Goal: Information Seeking & Learning: Learn about a topic

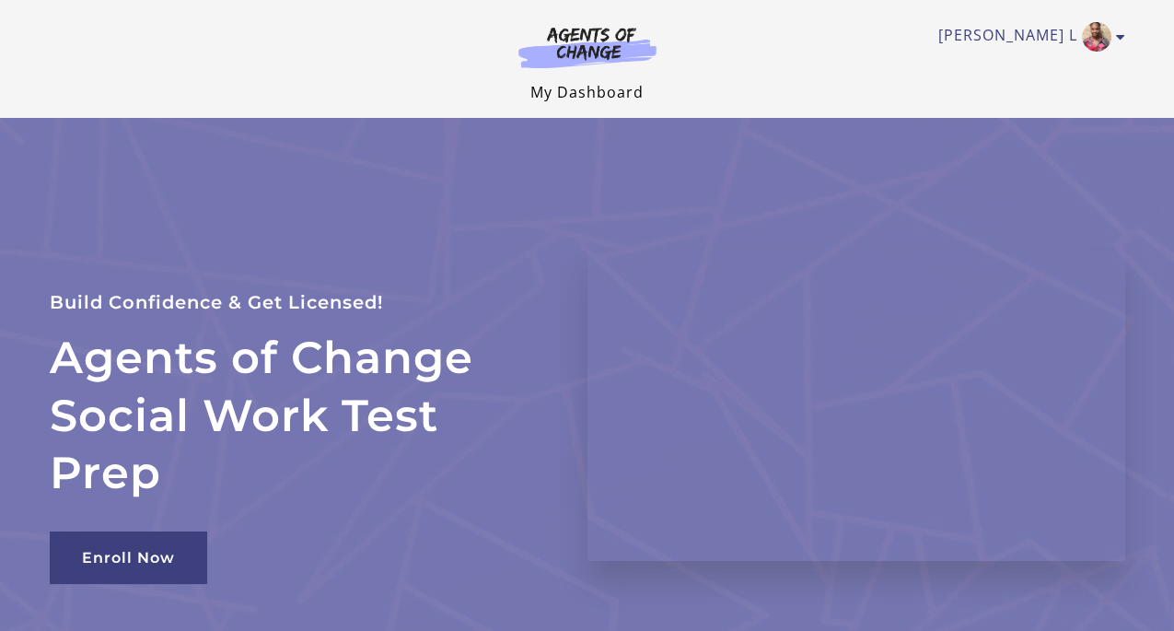
click at [599, 89] on link "My Dashboard" at bounding box center [586, 92] width 113 height 20
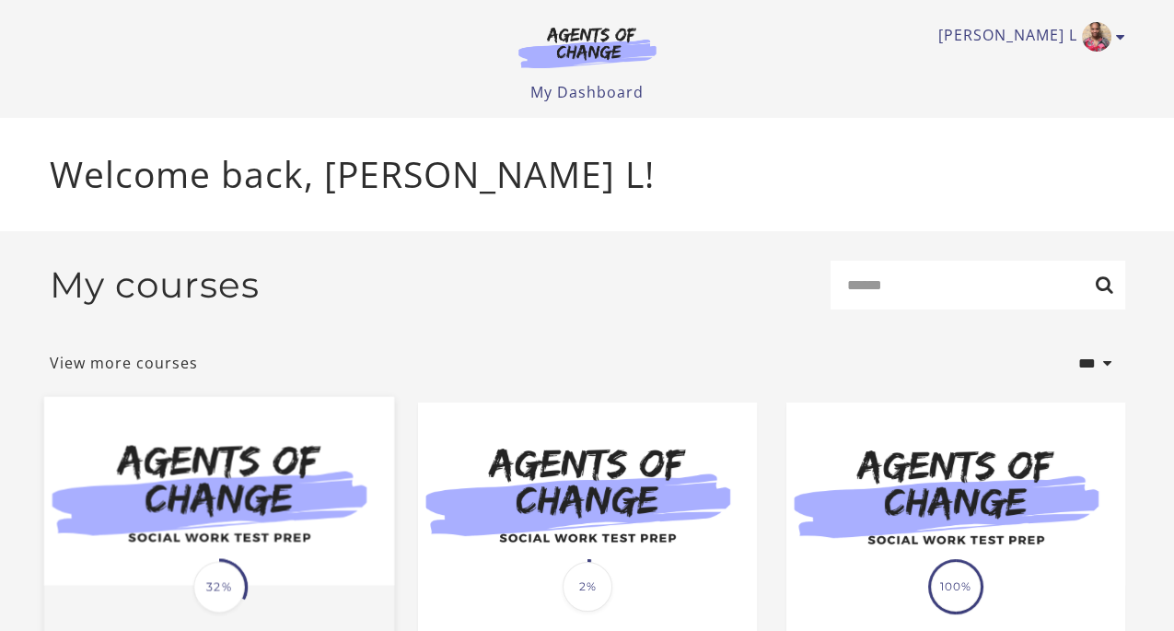
click at [311, 460] on img at bounding box center [218, 491] width 350 height 189
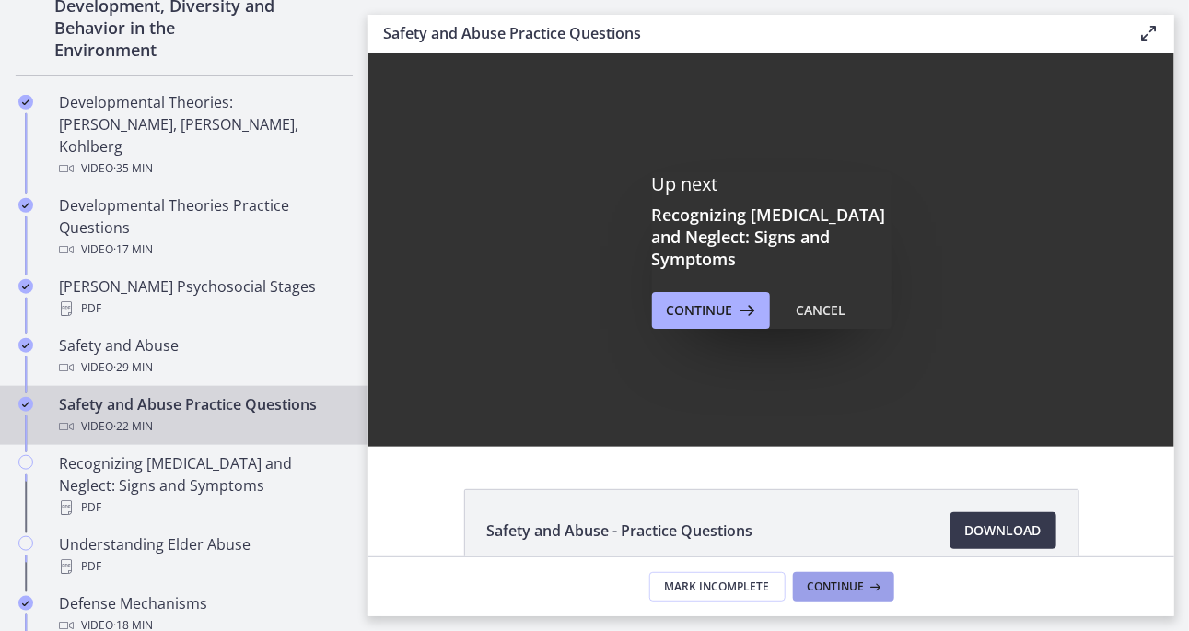
click at [859, 579] on span "Continue" at bounding box center [836, 586] width 57 height 15
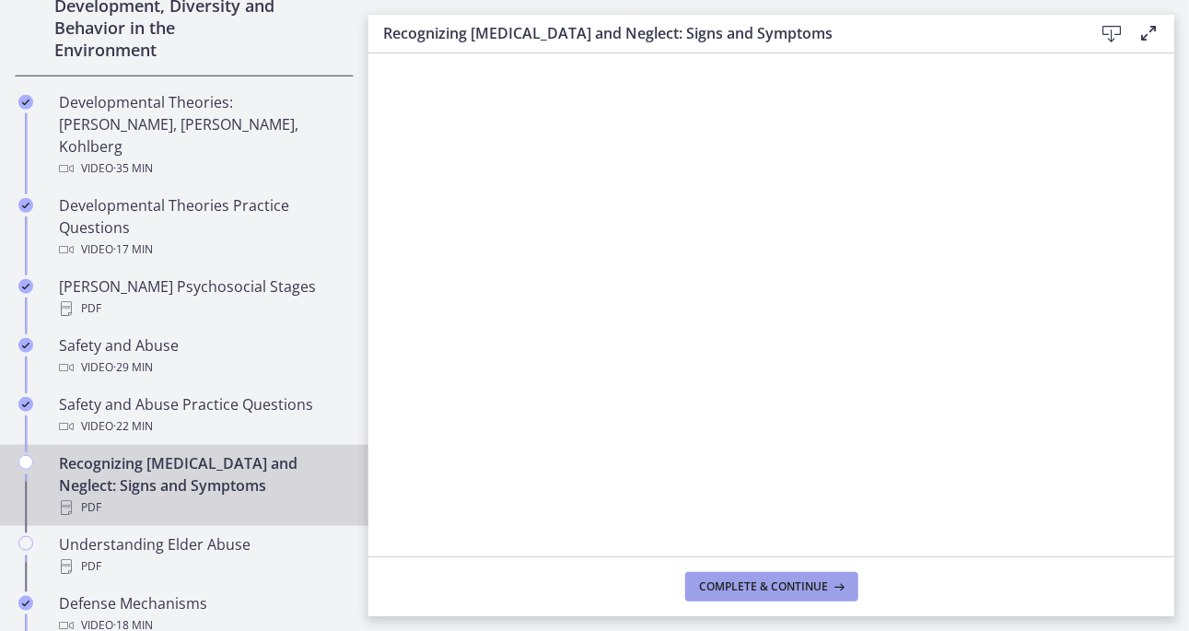
click at [806, 587] on span "Complete & continue" at bounding box center [764, 586] width 129 height 15
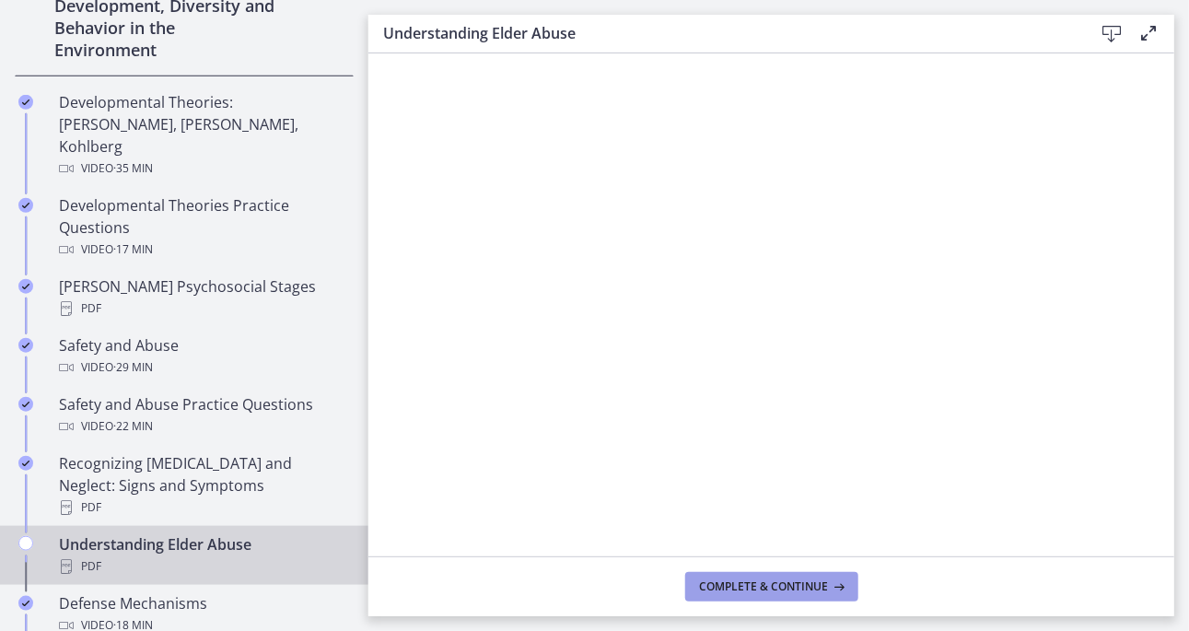
click at [806, 587] on span "Complete & continue" at bounding box center [764, 586] width 129 height 15
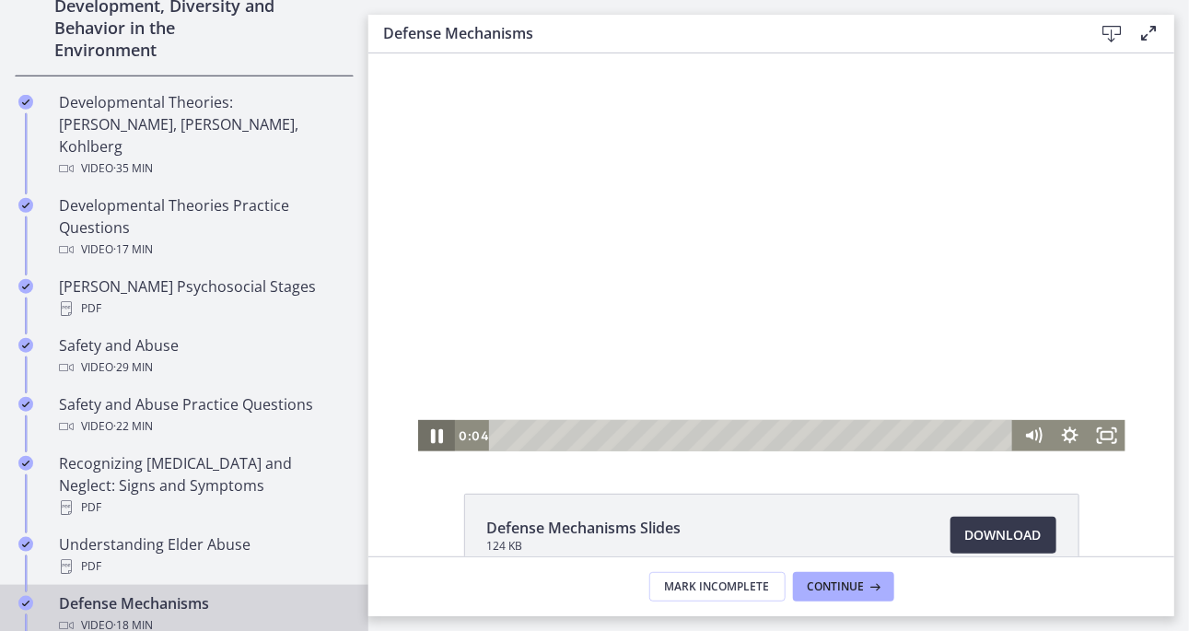
click at [426, 434] on icon "Pause" at bounding box center [435, 435] width 44 height 38
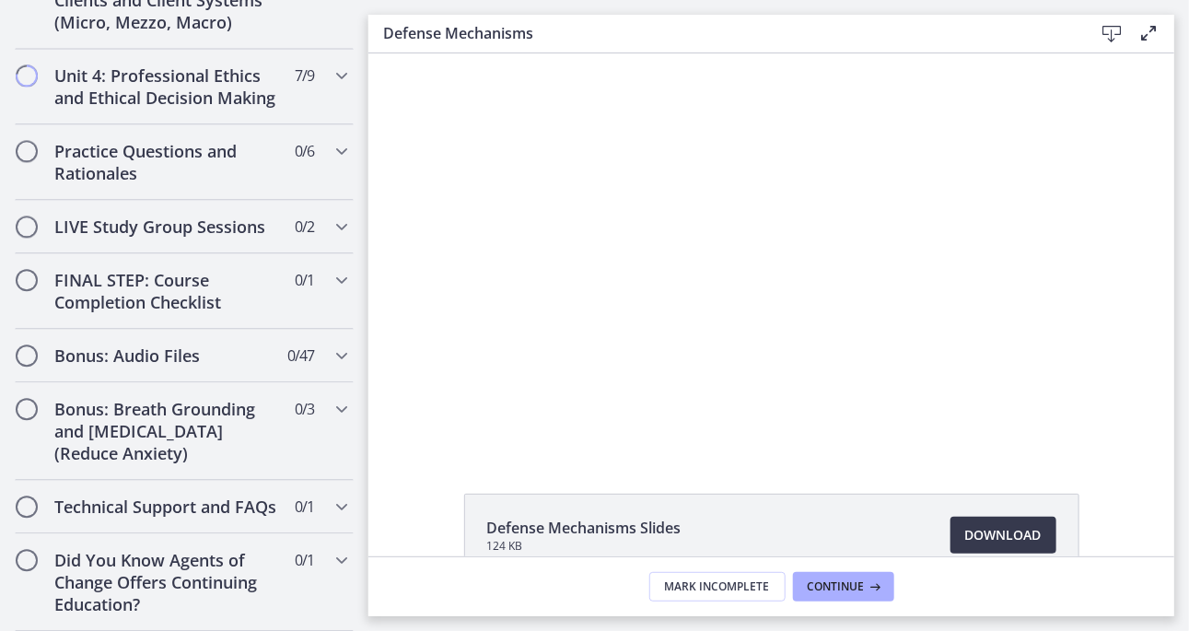
scroll to position [1698, 0]
click at [331, 344] on icon "Chapters" at bounding box center [342, 355] width 22 height 22
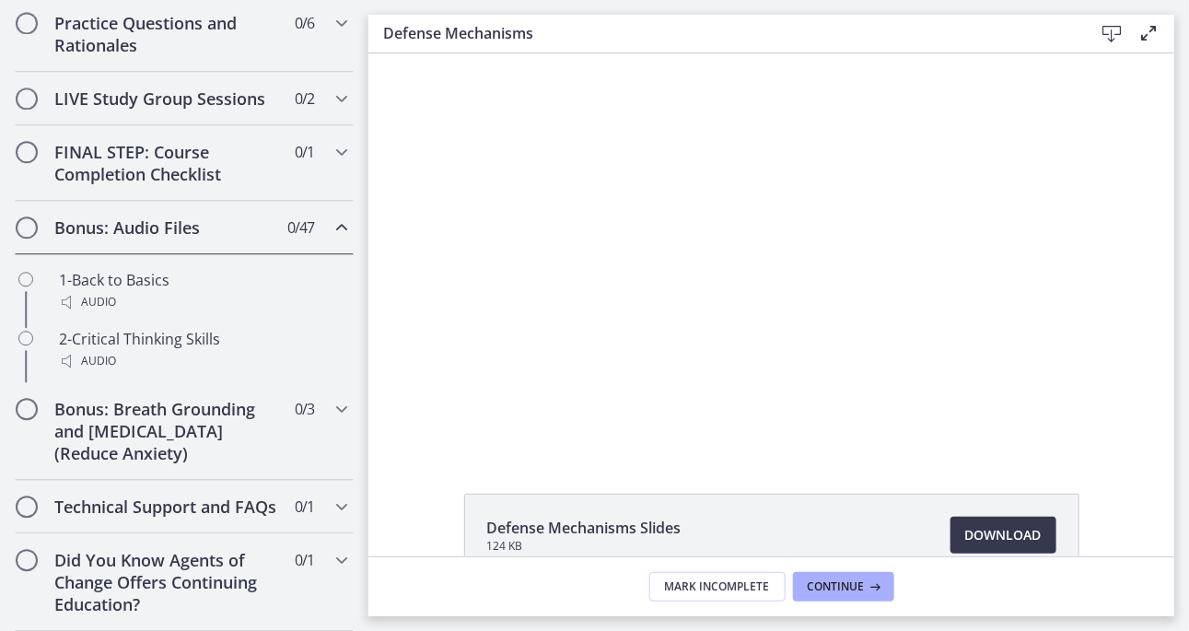
scroll to position [807, 0]
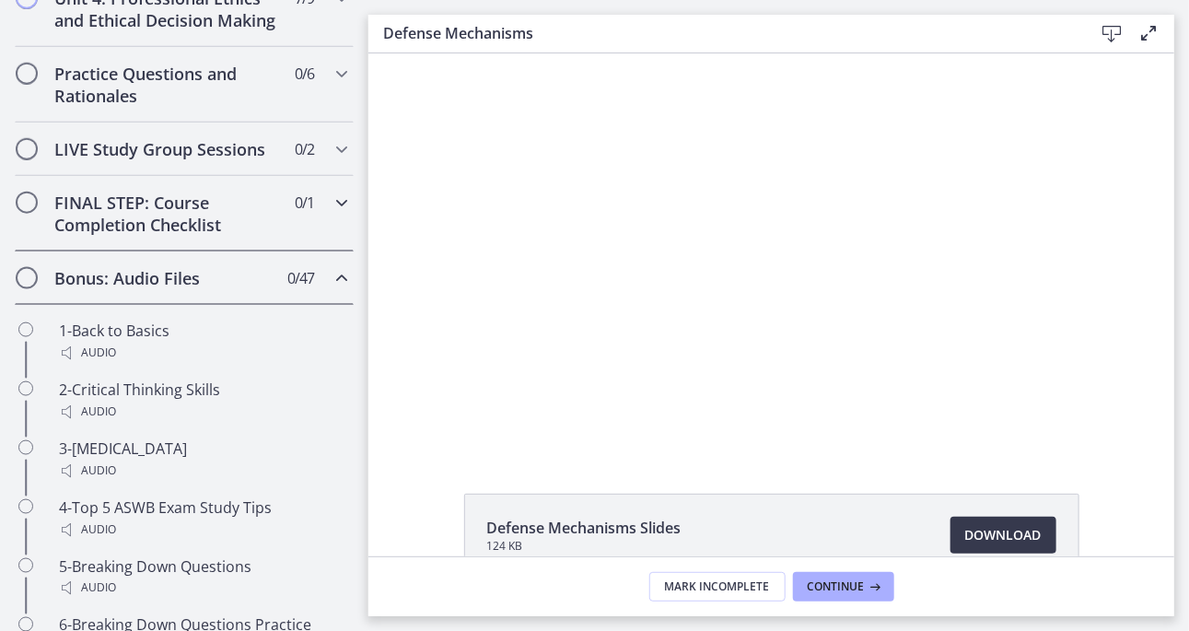
click at [331, 214] on icon "Chapters" at bounding box center [342, 203] width 22 height 22
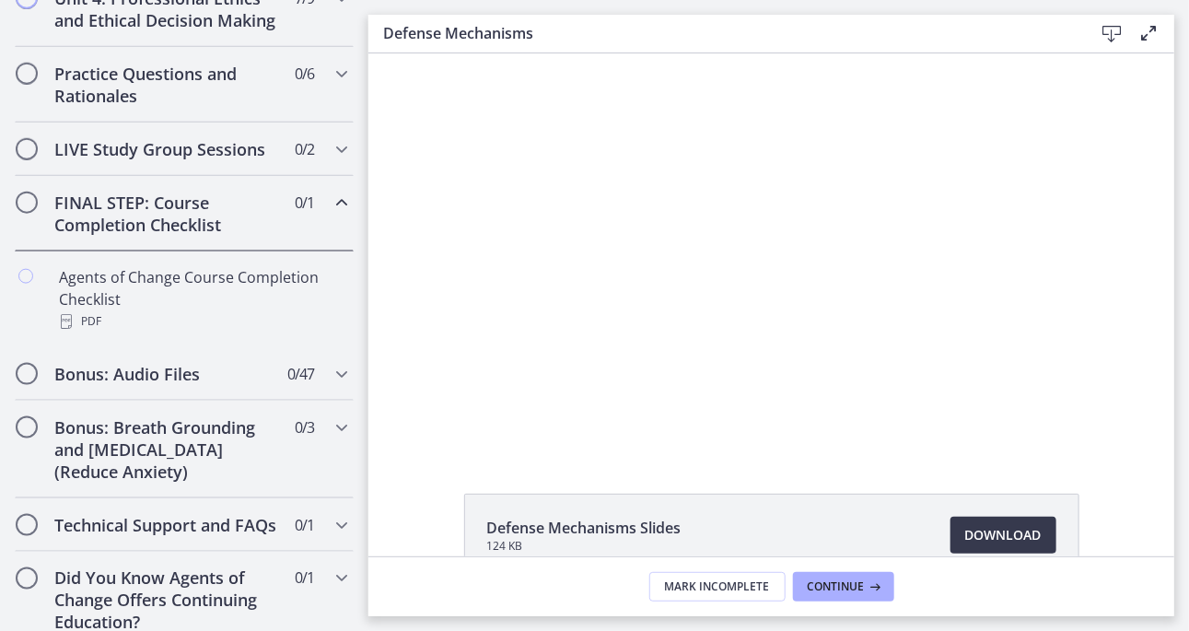
click at [331, 214] on icon "Chapters" at bounding box center [342, 203] width 22 height 22
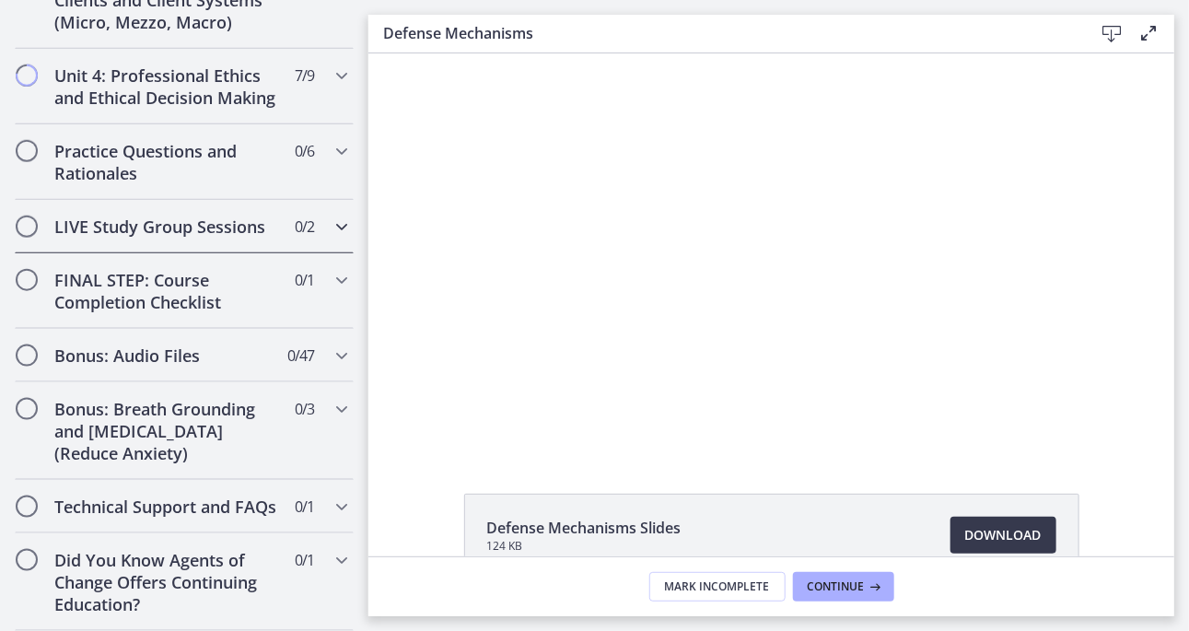
click at [333, 215] on icon "Chapters" at bounding box center [342, 226] width 22 height 22
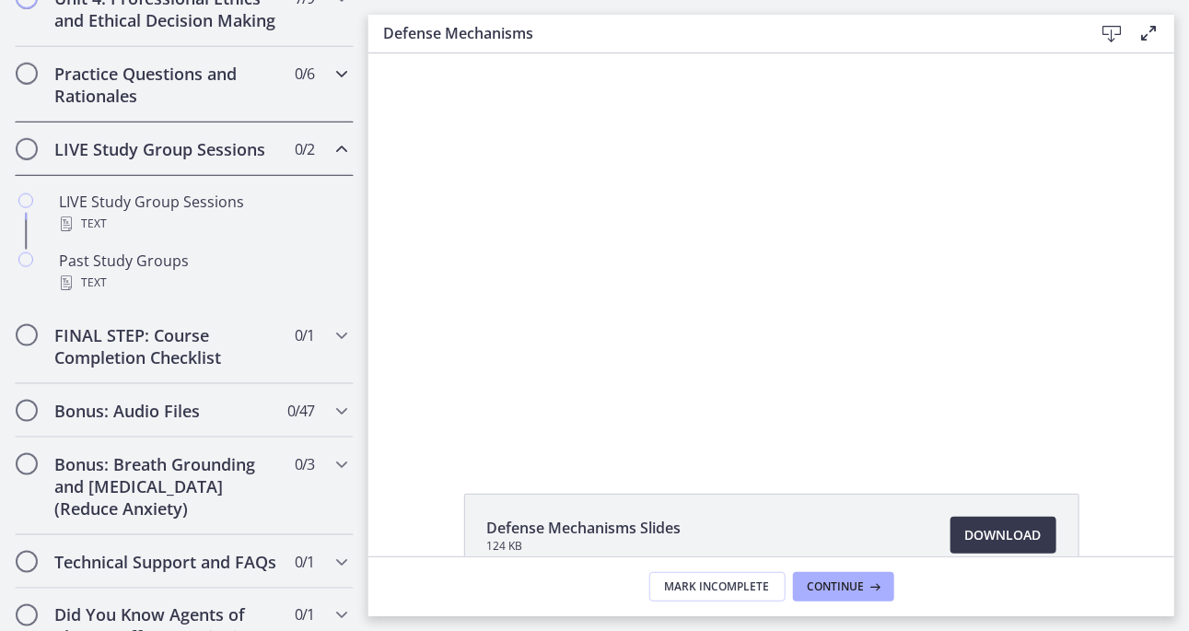
click at [331, 85] on icon "Chapters" at bounding box center [342, 74] width 22 height 22
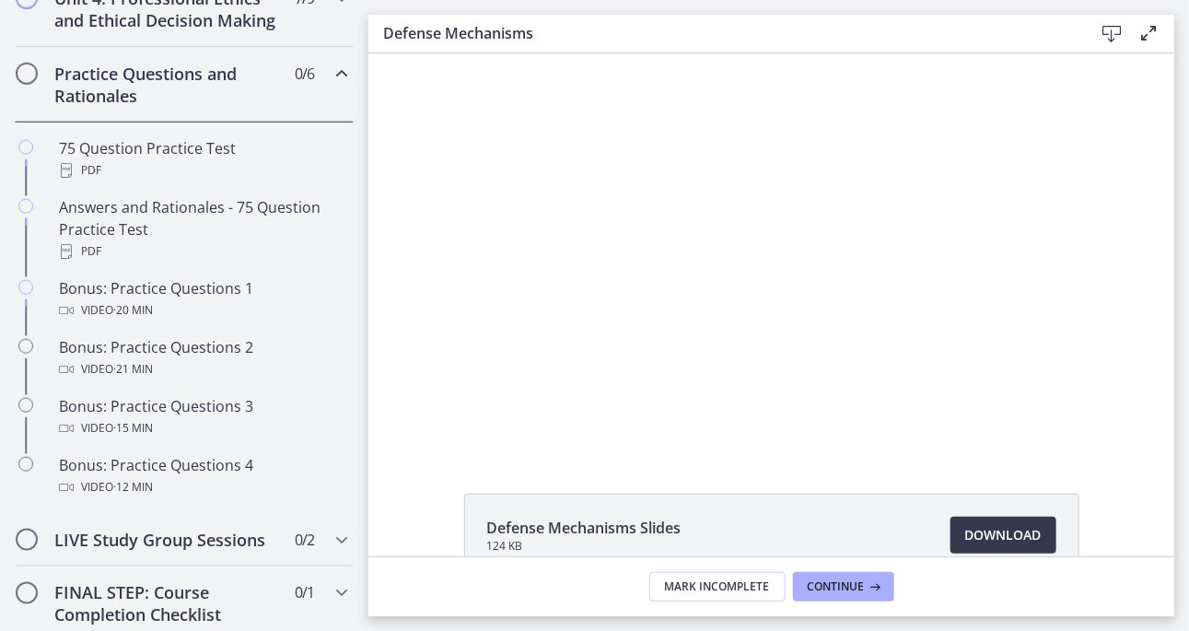
click at [331, 85] on icon "Chapters" at bounding box center [342, 74] width 22 height 22
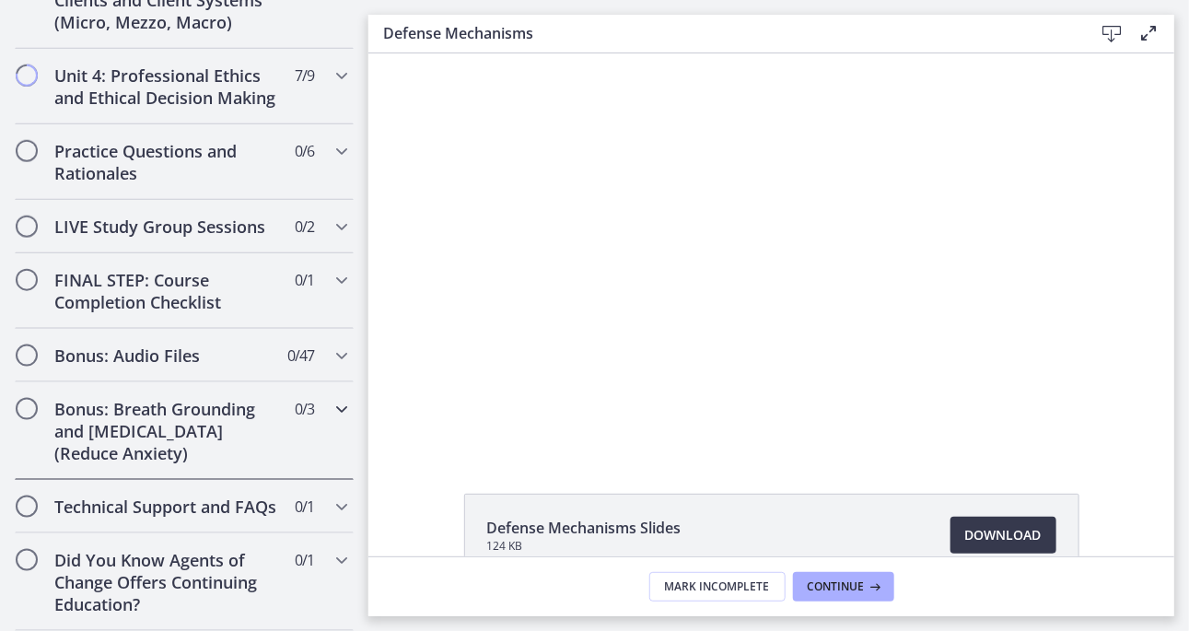
click at [331, 398] on icon "Chapters" at bounding box center [342, 409] width 22 height 22
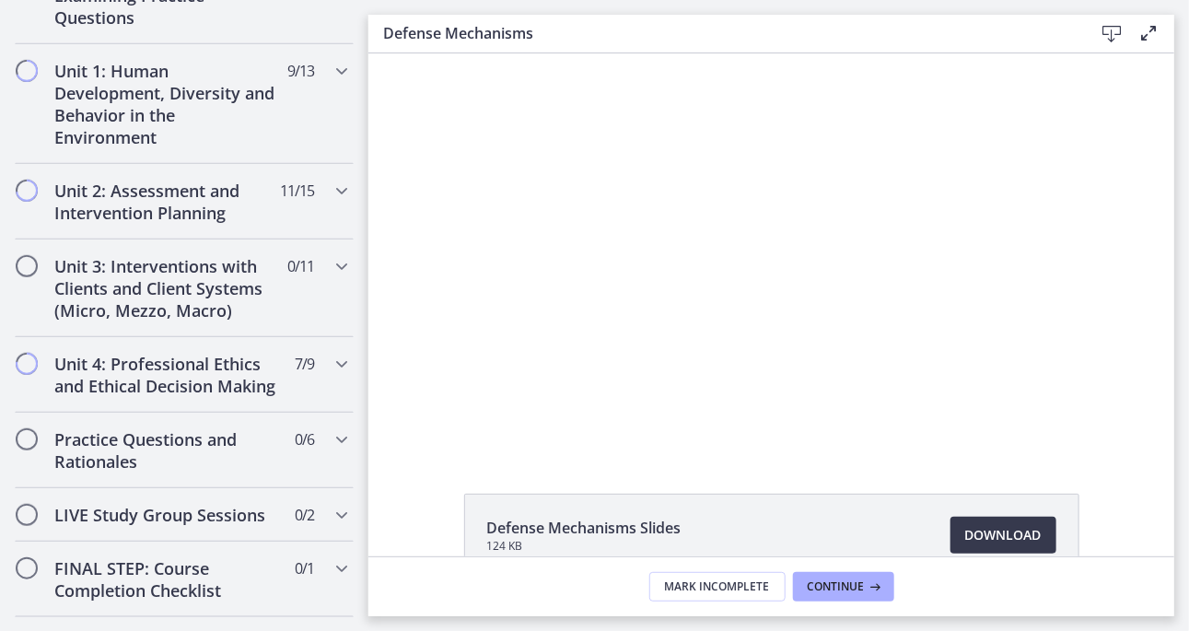
scroll to position [998, 0]
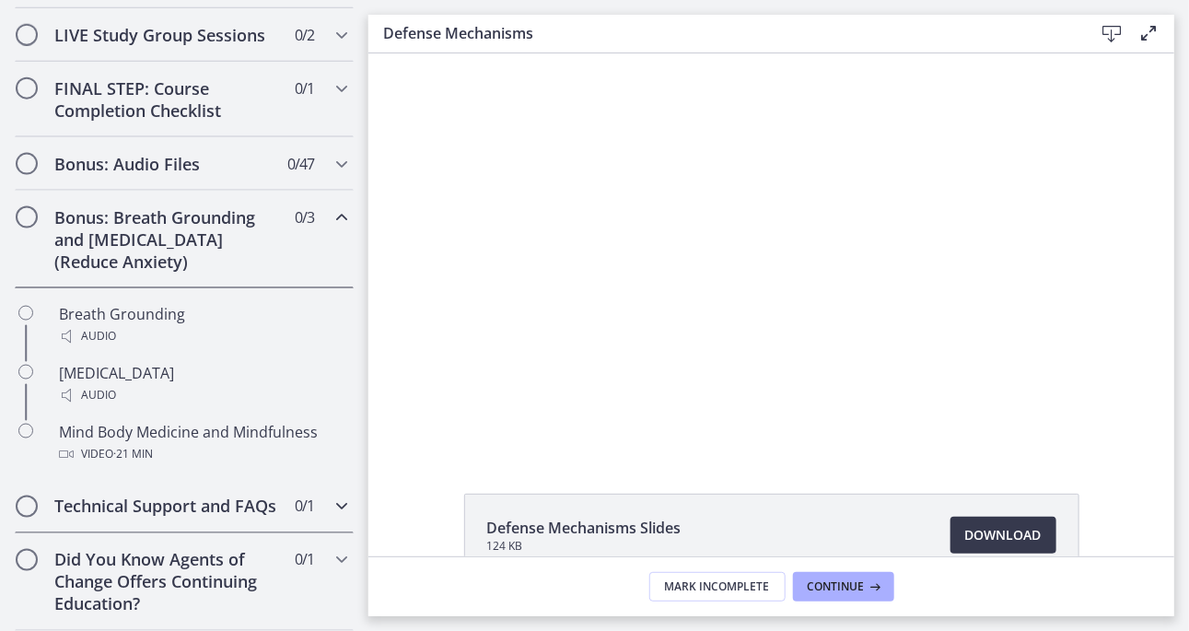
click at [331, 495] on icon "Chapters" at bounding box center [342, 506] width 22 height 22
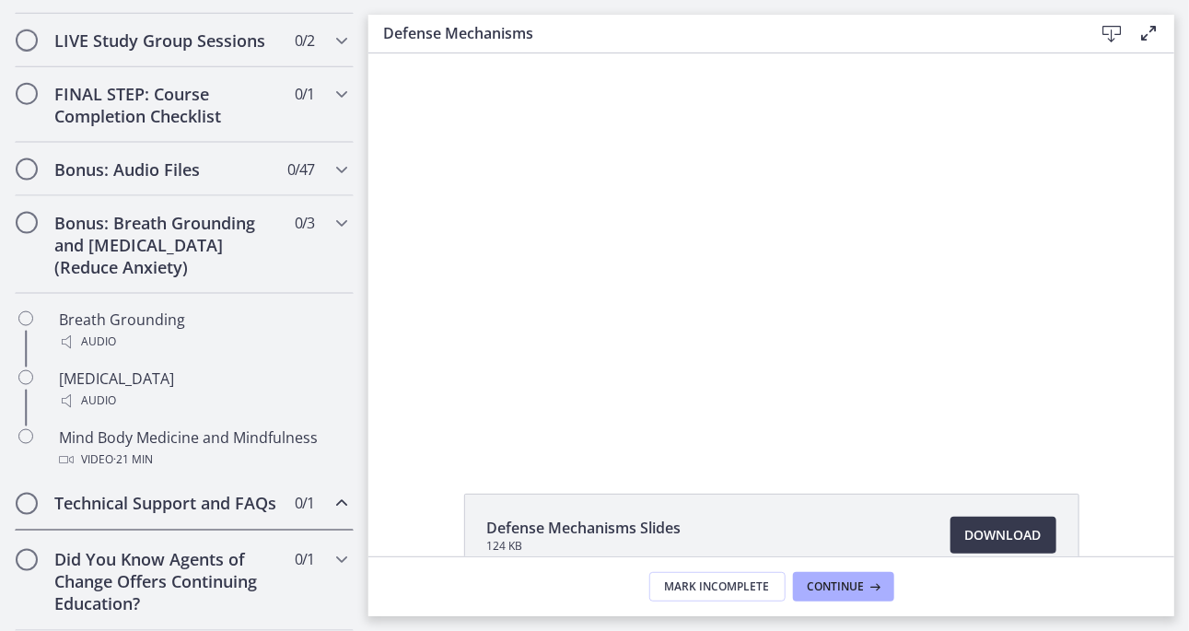
scroll to position [880, 0]
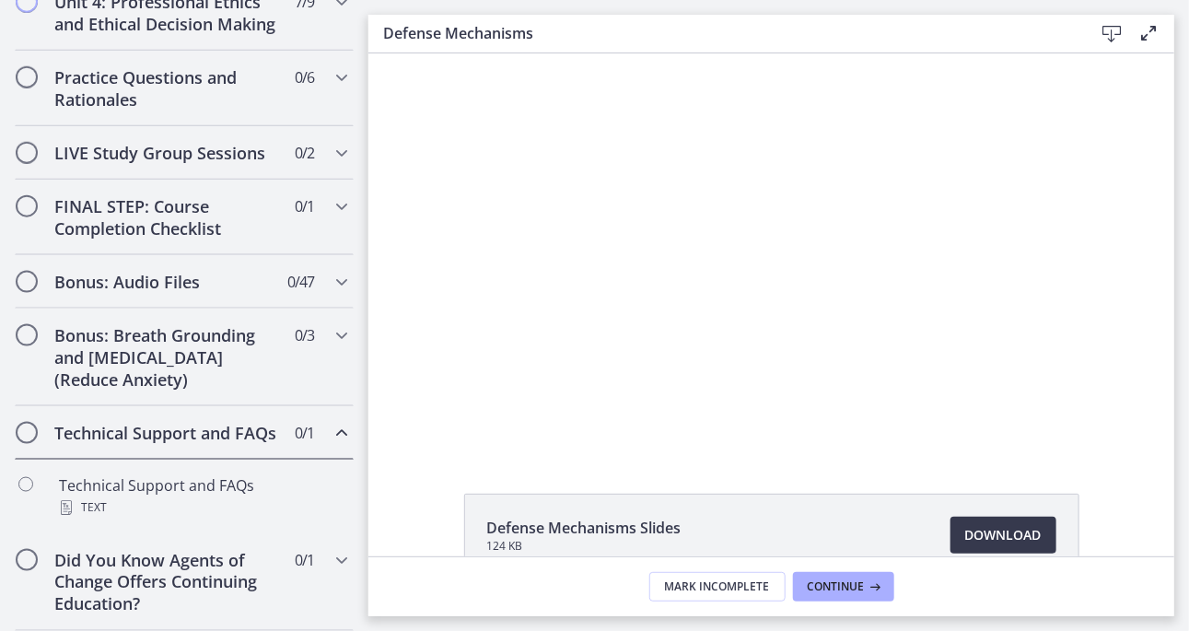
click at [333, 422] on icon "Chapters" at bounding box center [342, 433] width 22 height 22
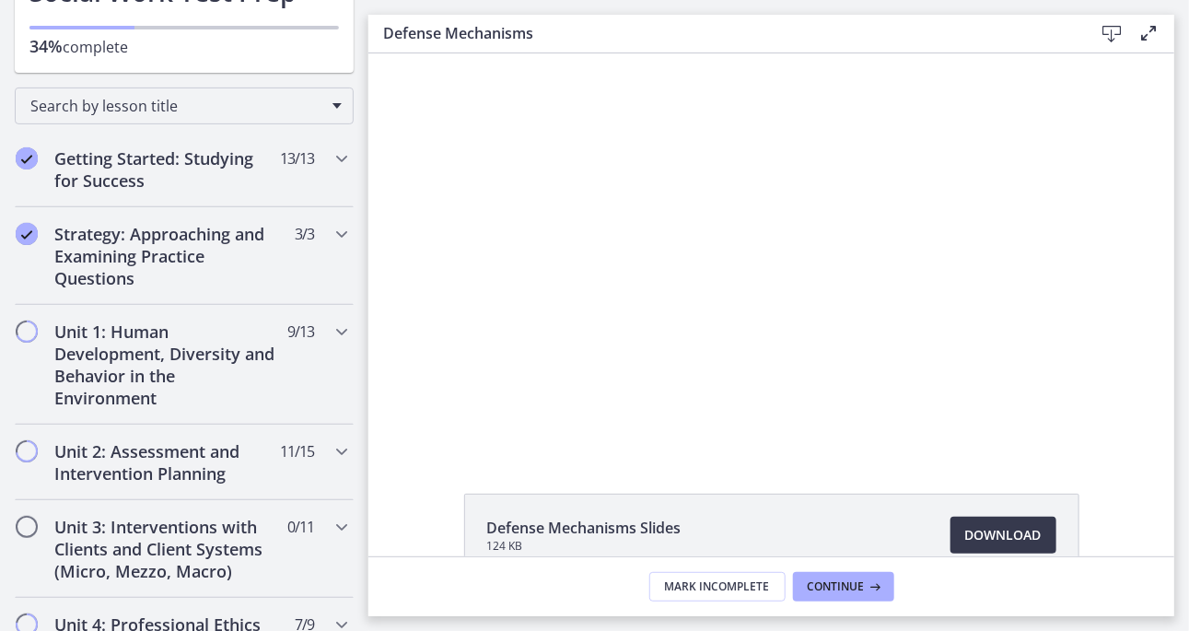
scroll to position [148, 0]
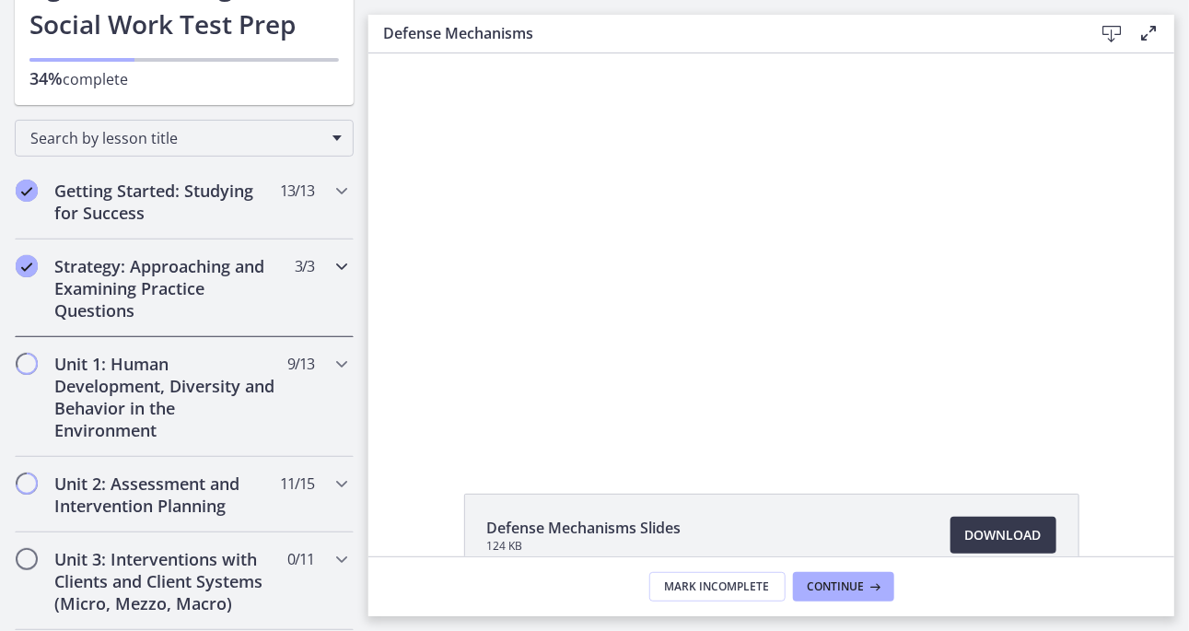
click at [331, 259] on icon "Chapters" at bounding box center [342, 266] width 22 height 22
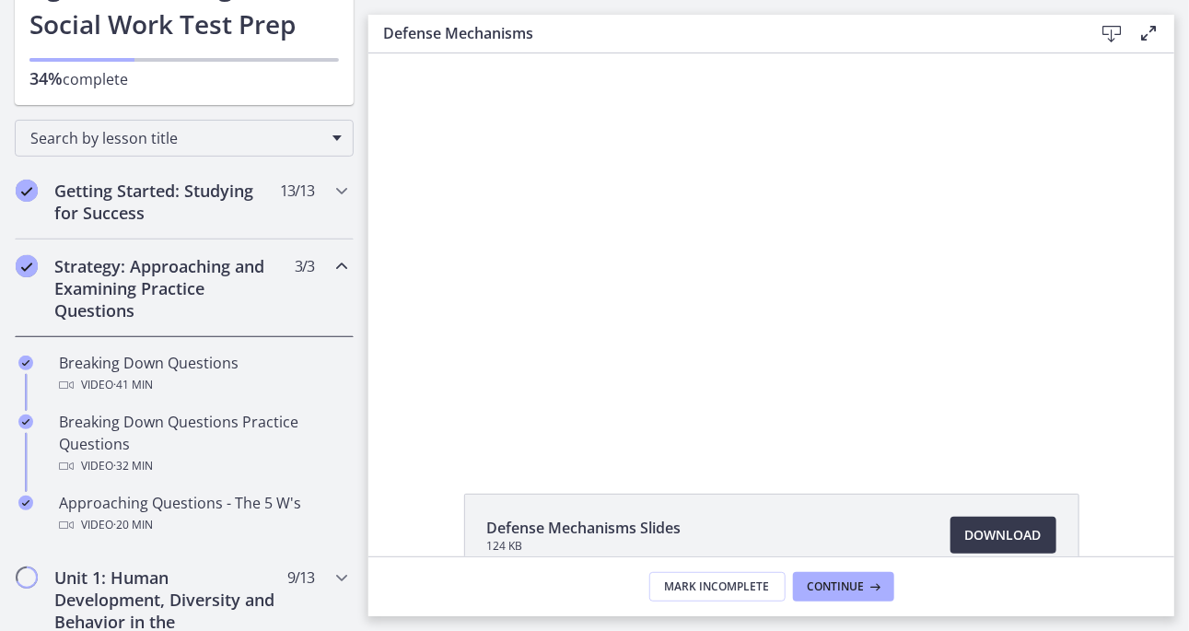
click at [334, 255] on icon "Chapters" at bounding box center [342, 266] width 22 height 22
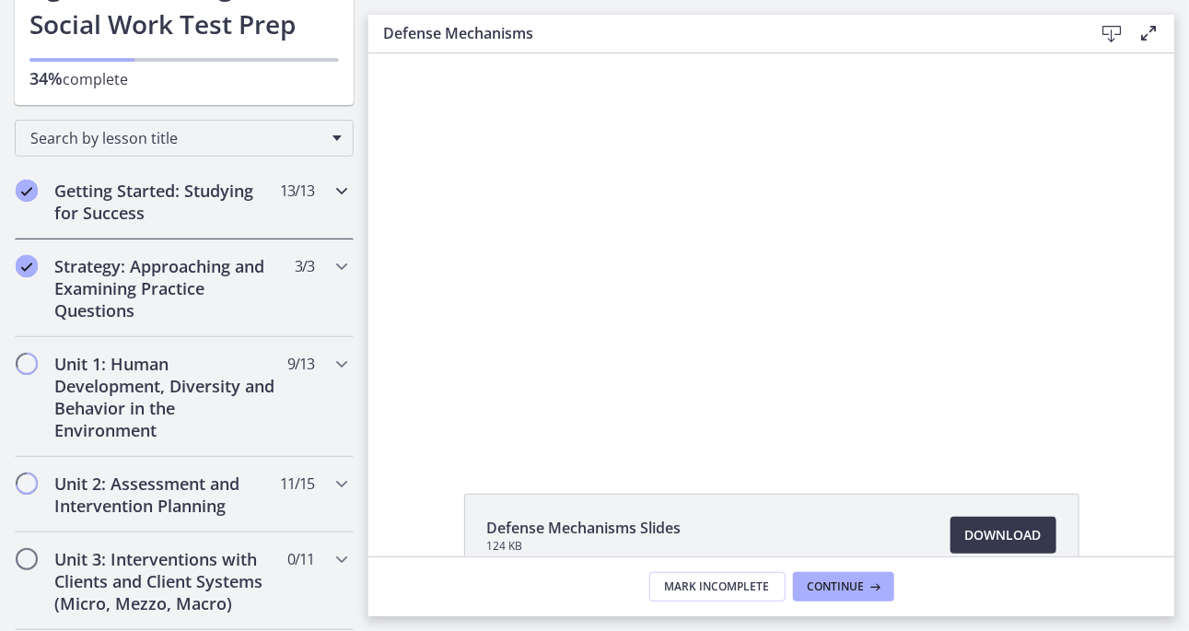
click at [335, 187] on icon "Chapters" at bounding box center [342, 191] width 22 height 22
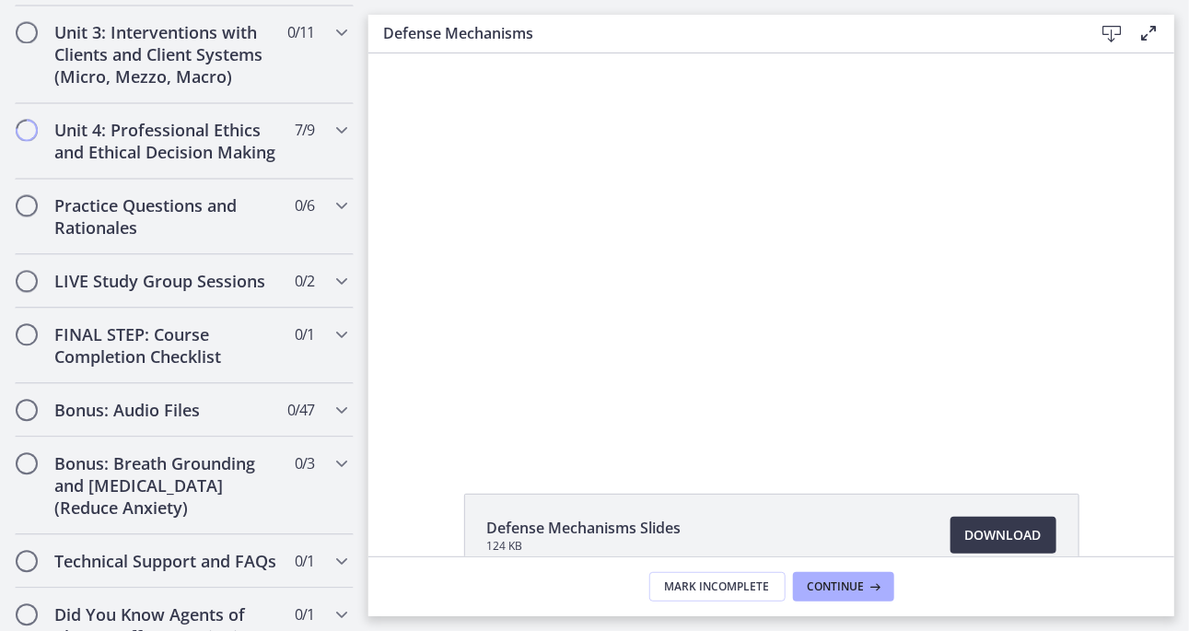
scroll to position [1532, 0]
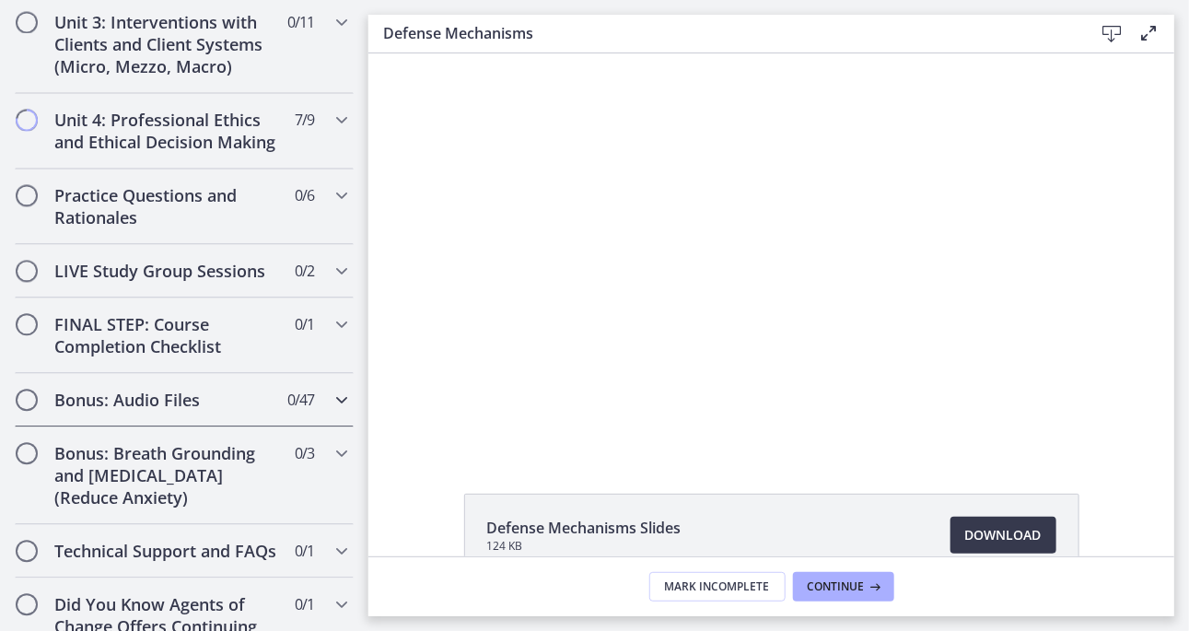
click at [331, 411] on icon "Chapters" at bounding box center [342, 400] width 22 height 22
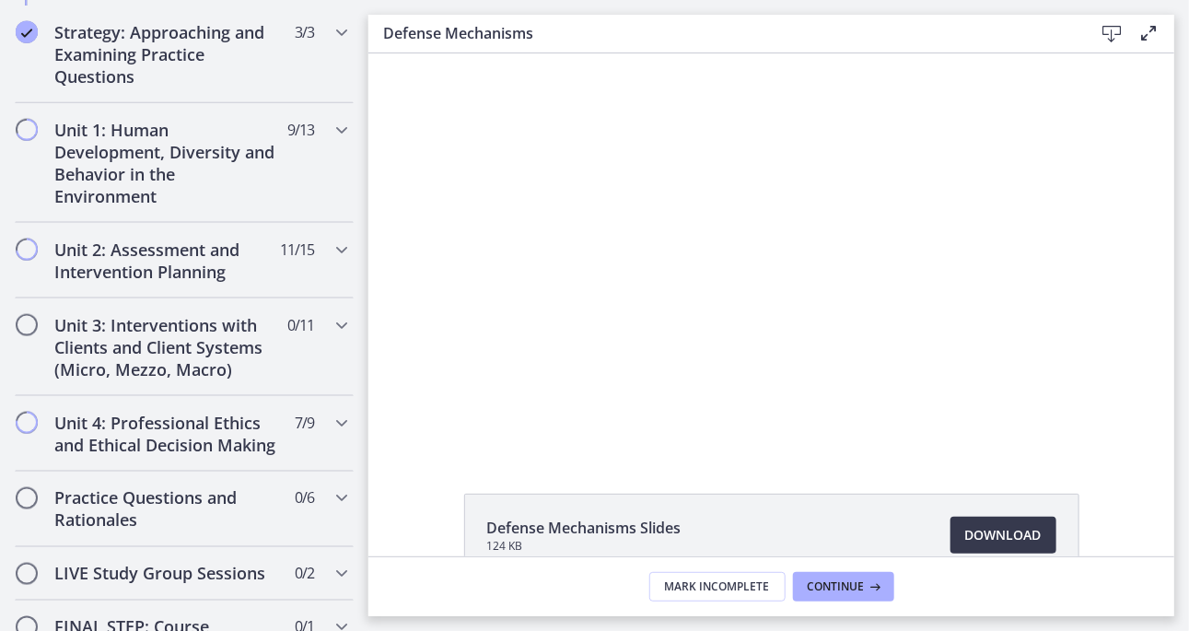
scroll to position [685, 0]
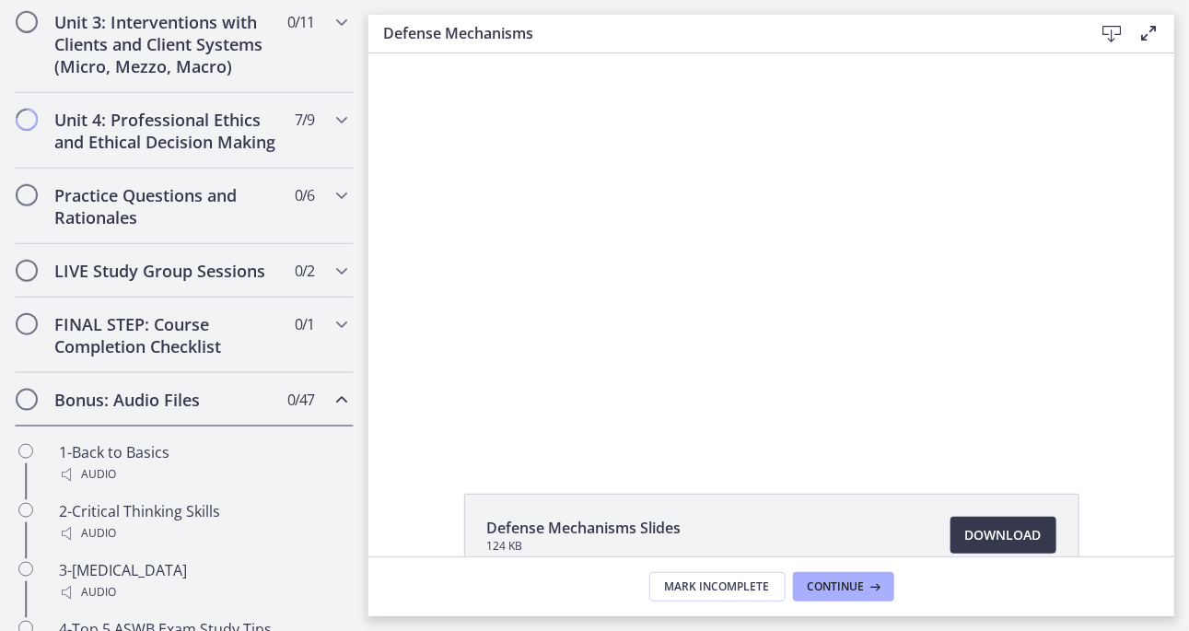
drag, startPoint x: 371, startPoint y: 165, endPoint x: 356, endPoint y: 315, distance: 150.8
click at [367, 315] on html "Click for sound @keyframes VOLUME_SMALL_WAVE_FLASH { 0% { opacity: 0; } 33% { o…" at bounding box center [770, 251] width 806 height 398
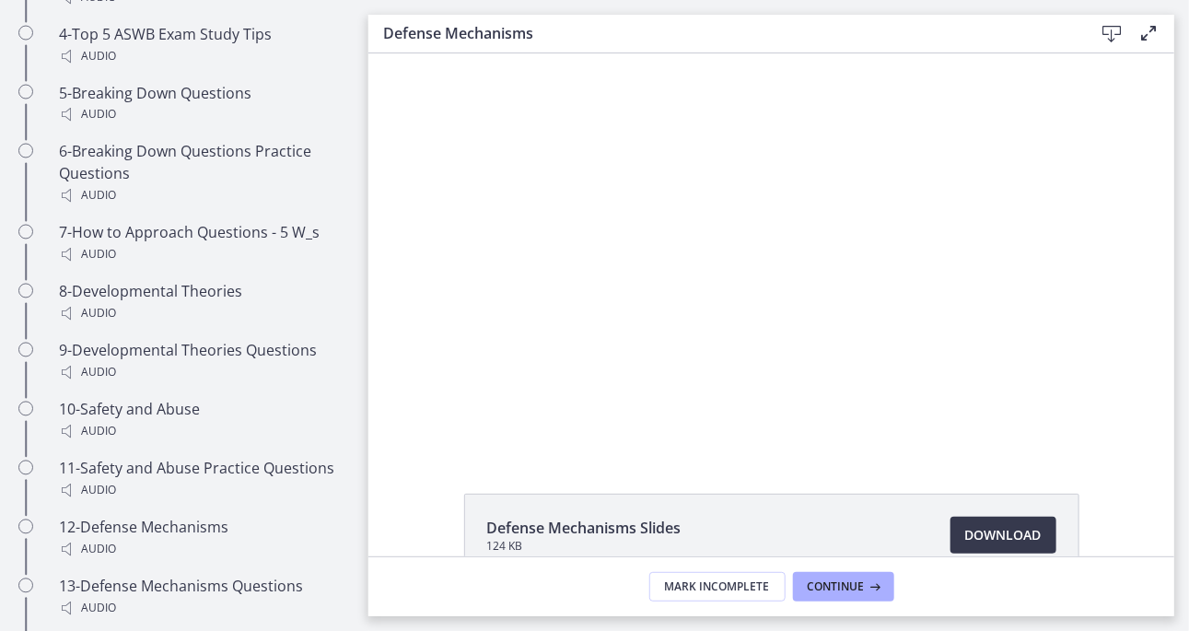
scroll to position [1342, 0]
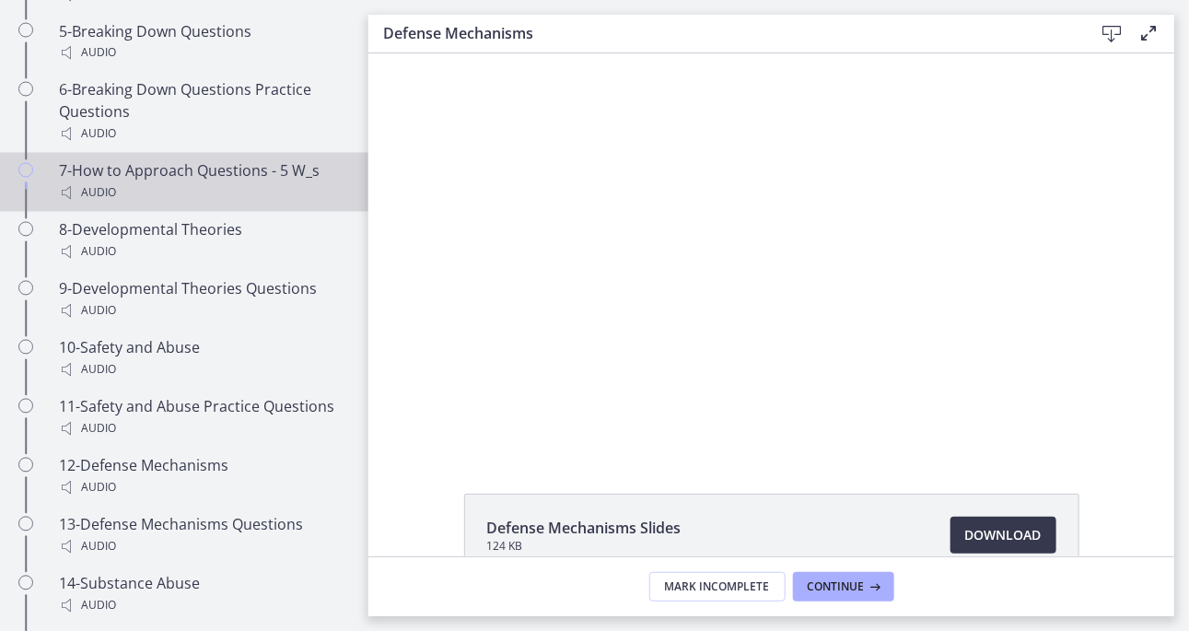
click at [228, 204] on div "Audio" at bounding box center [202, 193] width 287 height 22
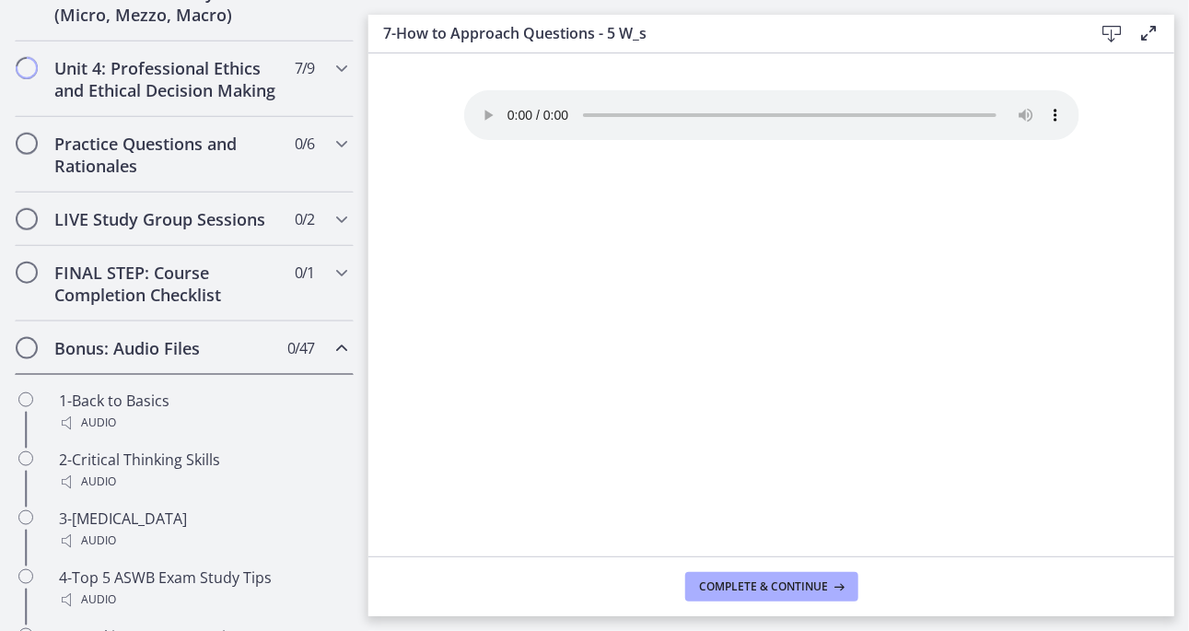
scroll to position [706, 0]
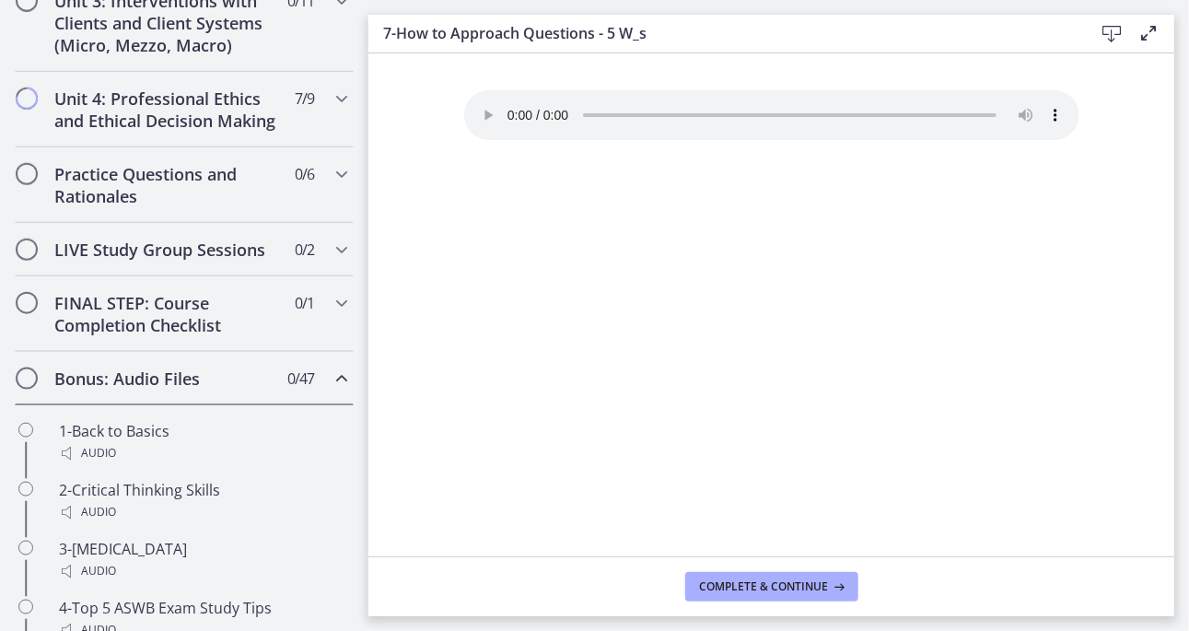
click at [331, 390] on icon "Chapters" at bounding box center [342, 378] width 22 height 22
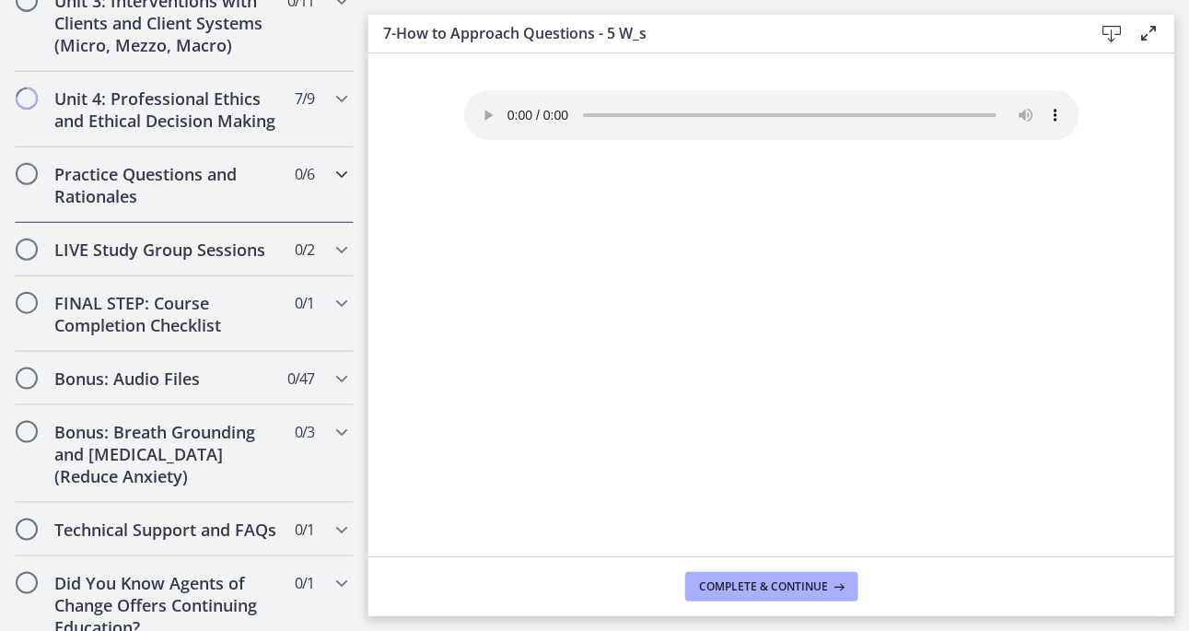
click at [331, 185] on icon "Chapters" at bounding box center [342, 174] width 22 height 22
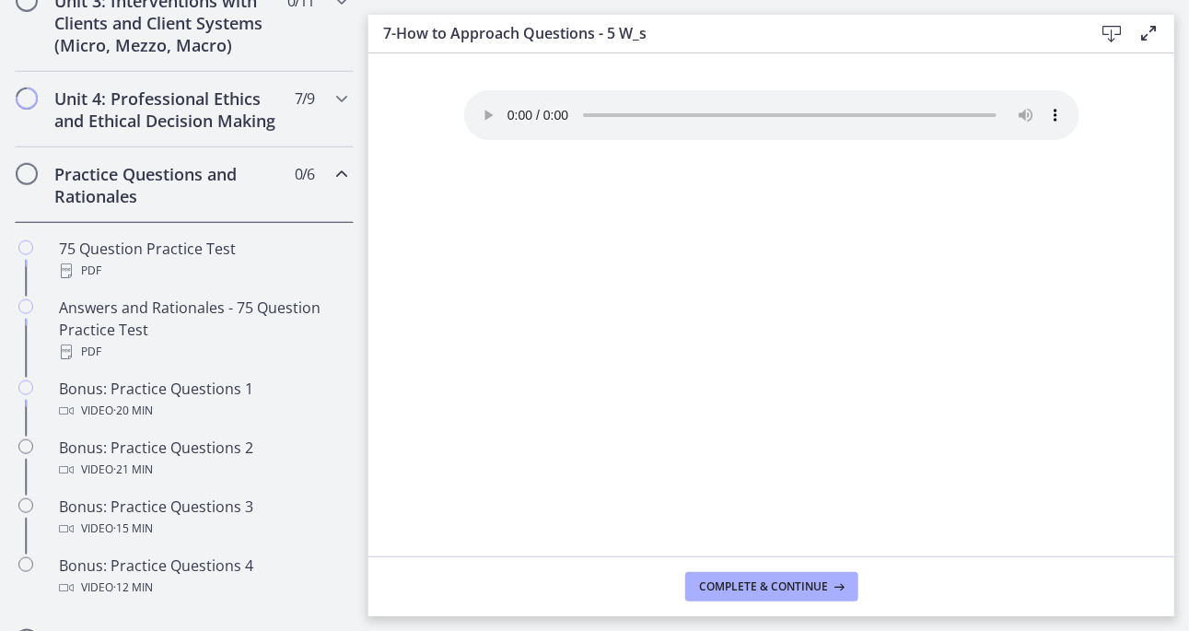
click at [331, 185] on icon "Chapters" at bounding box center [342, 174] width 22 height 22
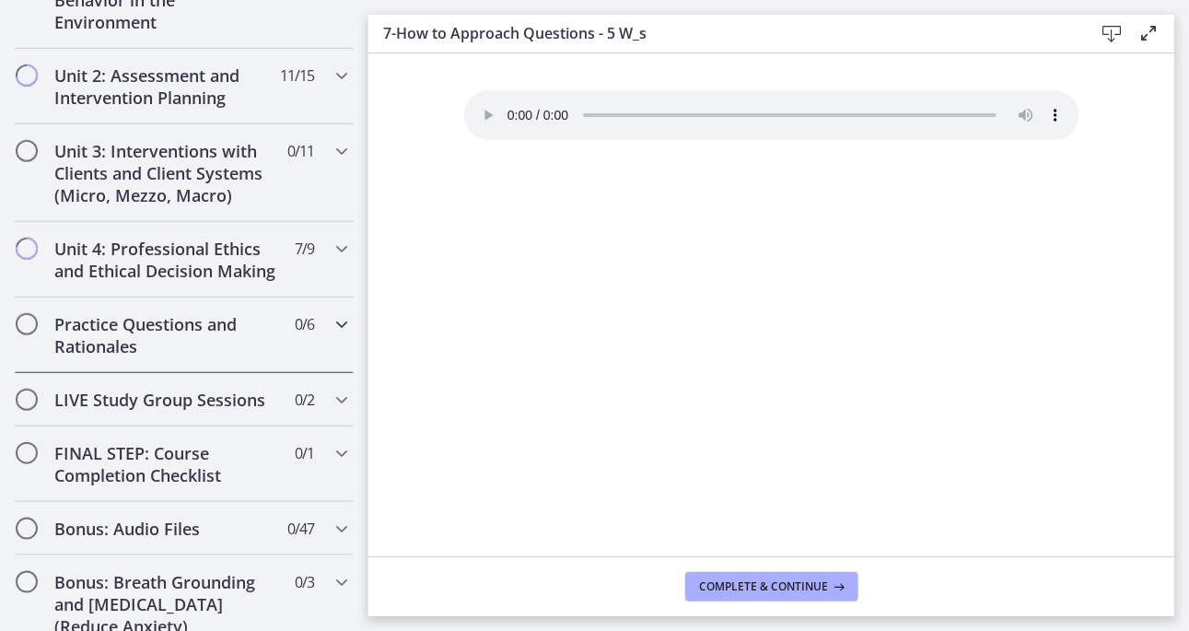
scroll to position [530, 0]
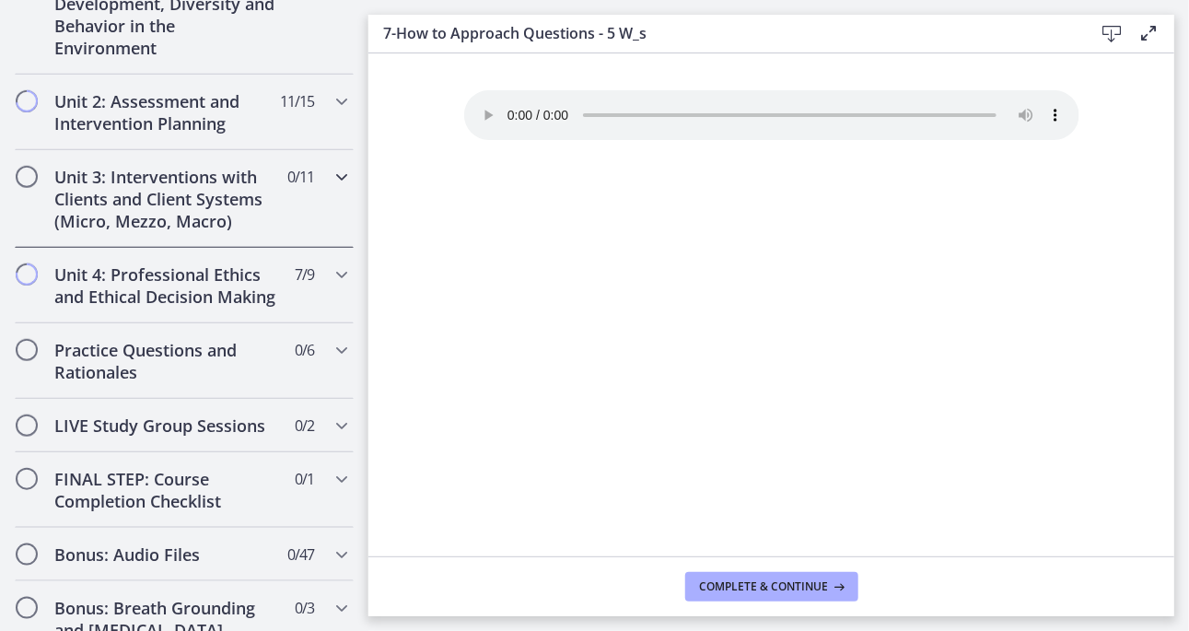
click at [331, 167] on icon "Chapters" at bounding box center [342, 177] width 22 height 22
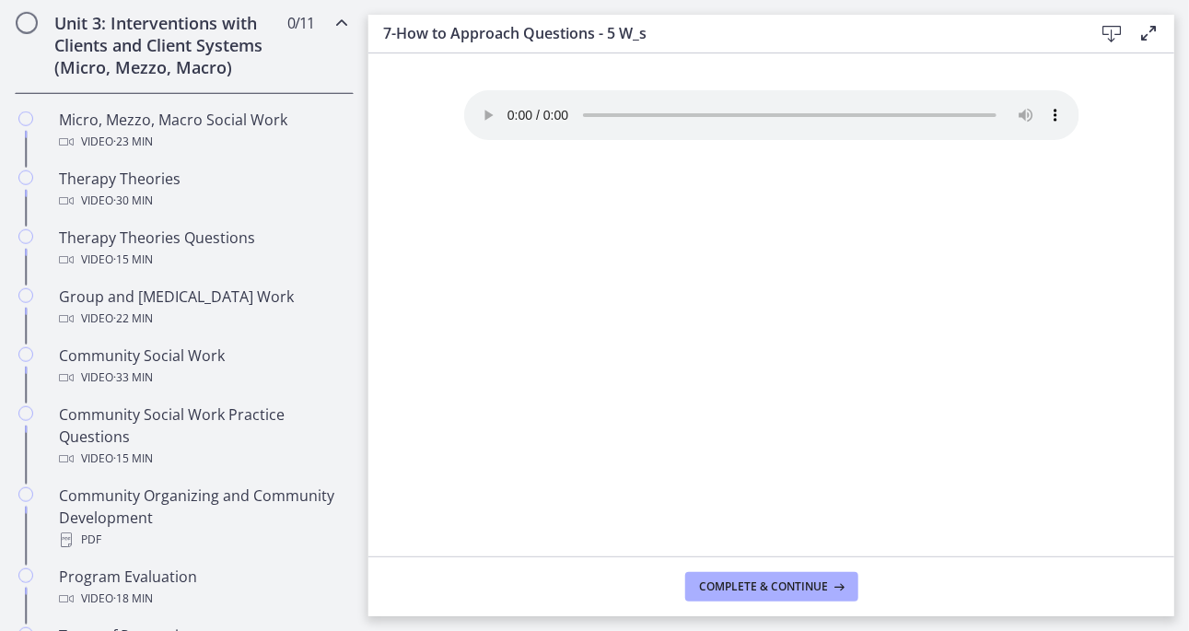
scroll to position [677, 0]
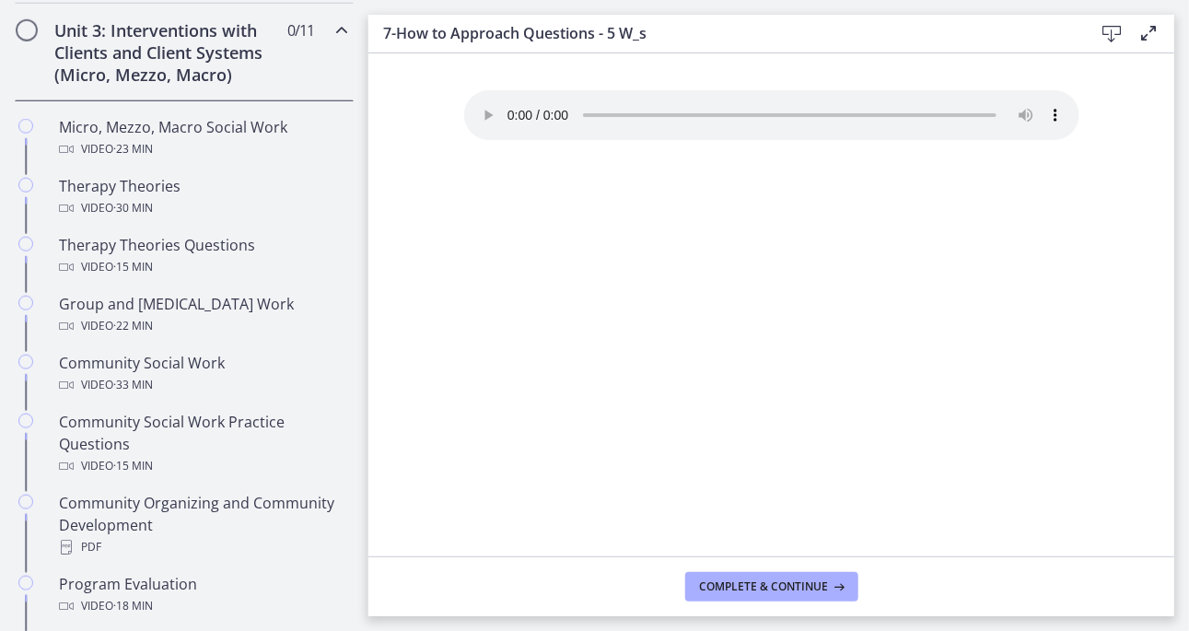
click at [331, 25] on icon "Chapters" at bounding box center [342, 30] width 22 height 22
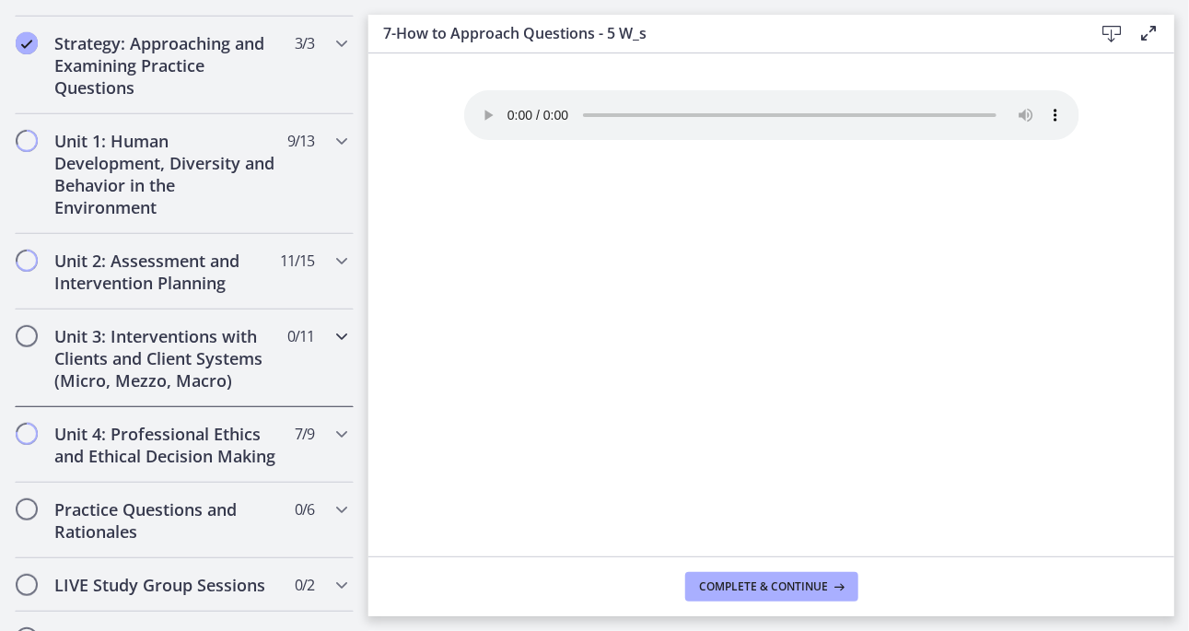
scroll to position [345, 0]
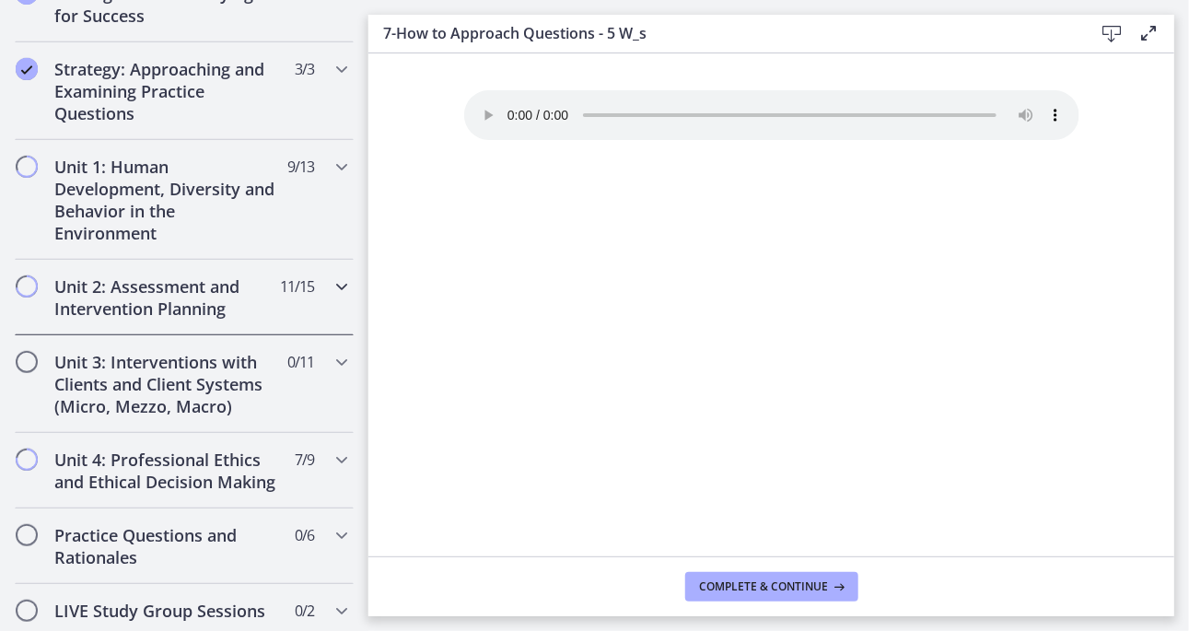
click at [331, 280] on icon "Chapters" at bounding box center [342, 286] width 22 height 22
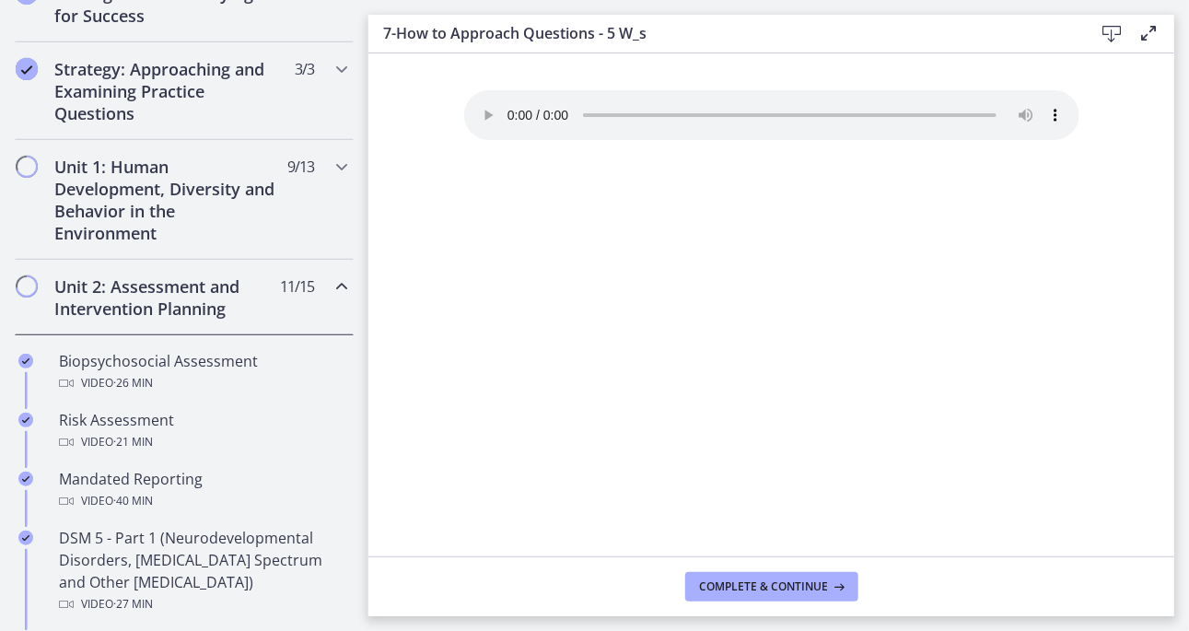
drag, startPoint x: 369, startPoint y: 220, endPoint x: 366, endPoint y: 241, distance: 21.5
click at [364, 291] on div "Go to Dashboard Go to Dashboard Agents of Change - Social Work Test Prep 34% co…" at bounding box center [594, 315] width 1189 height 631
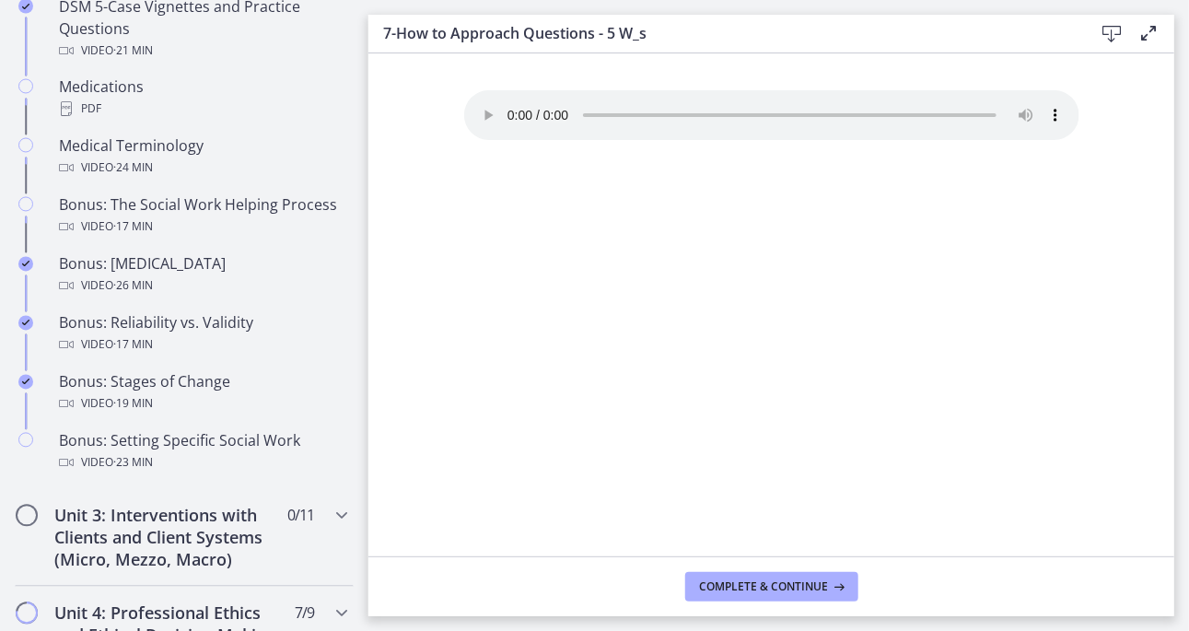
scroll to position [1318, 0]
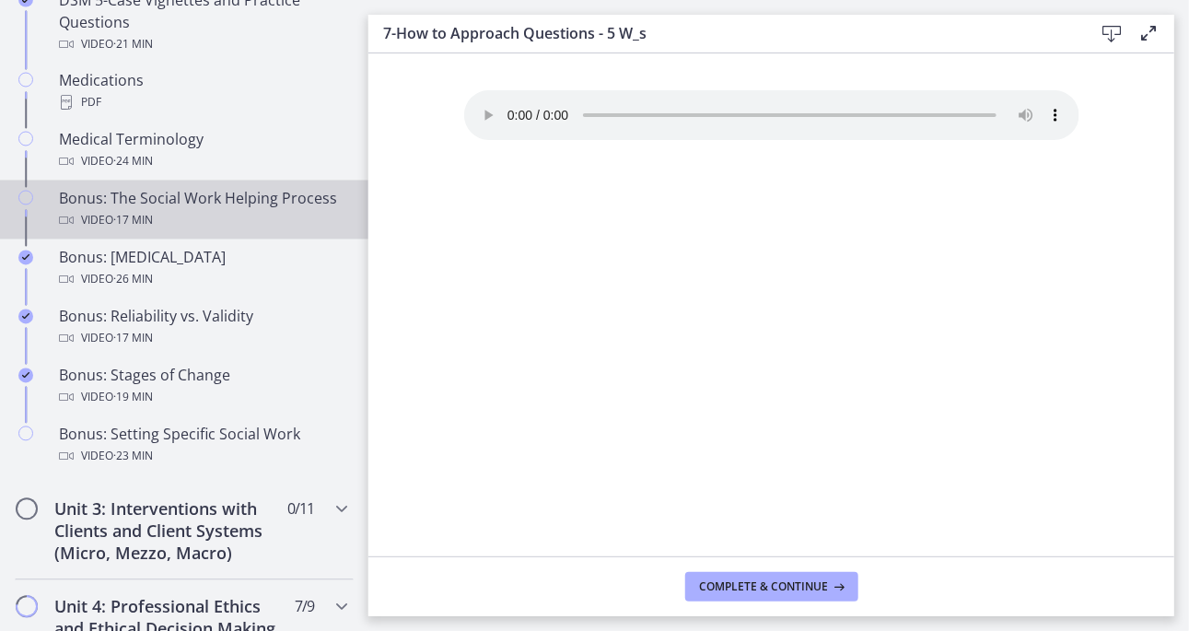
click at [180, 208] on div "Bonus: The Social Work Helping Process Video · 17 min" at bounding box center [202, 210] width 287 height 44
